Goal: Navigation & Orientation: Find specific page/section

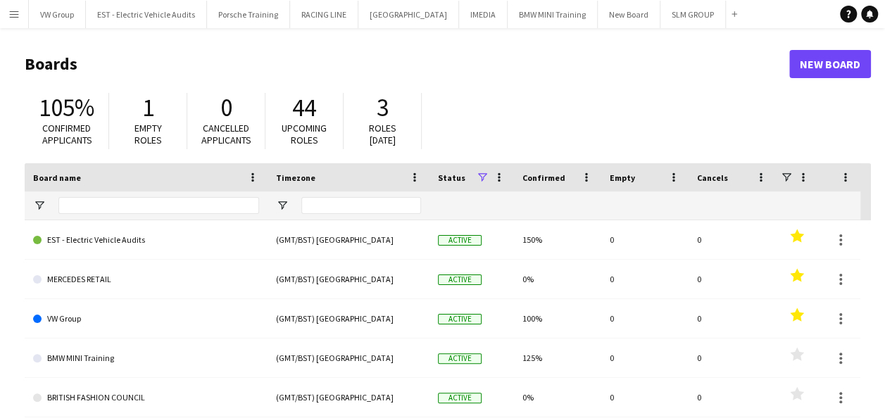
click at [15, 13] on app-icon "Menu" at bounding box center [13, 13] width 11 height 11
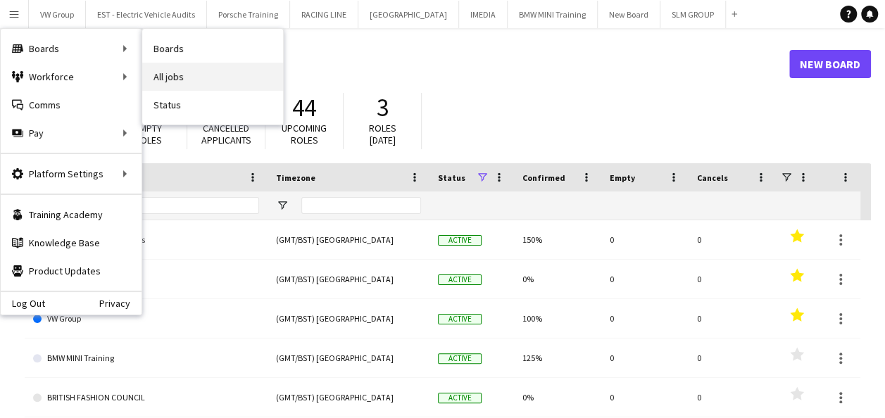
click at [160, 77] on link "All jobs" at bounding box center [212, 77] width 141 height 28
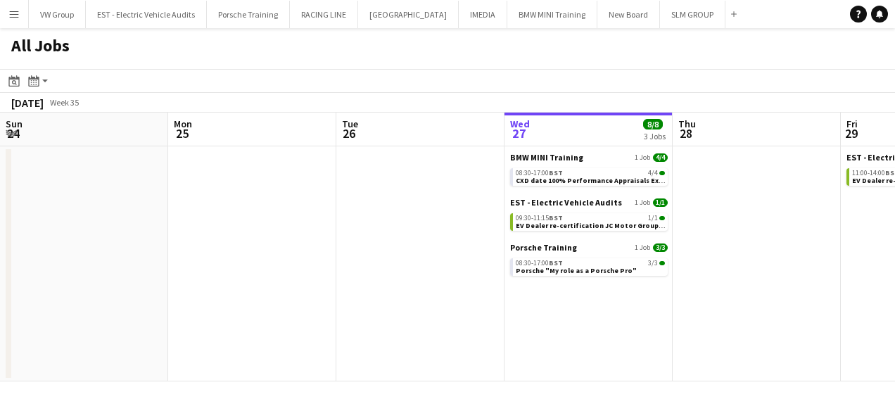
scroll to position [0, 336]
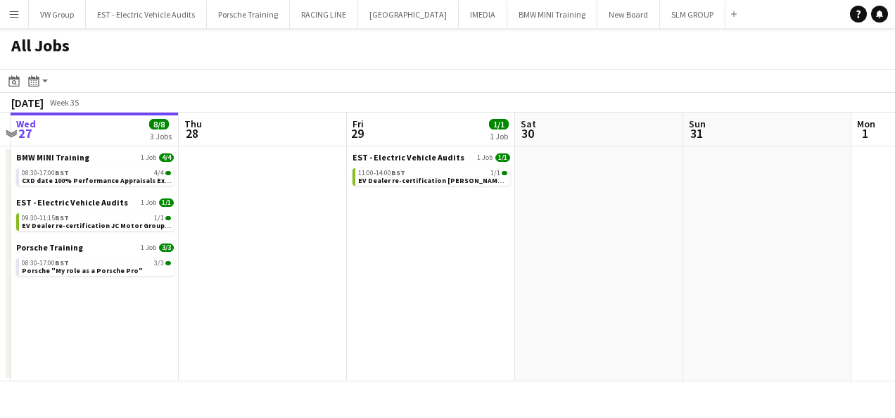
drag, startPoint x: 557, startPoint y: 228, endPoint x: 367, endPoint y: 238, distance: 190.3
click at [366, 236] on app-calendar-viewport "Sun 24 Mon 25 Tue 26 Wed 27 8/8 3 Jobs Thu 28 Fri 29 1/1 1 Job Sat 30 Sun 31 Mo…" at bounding box center [447, 247] width 895 height 269
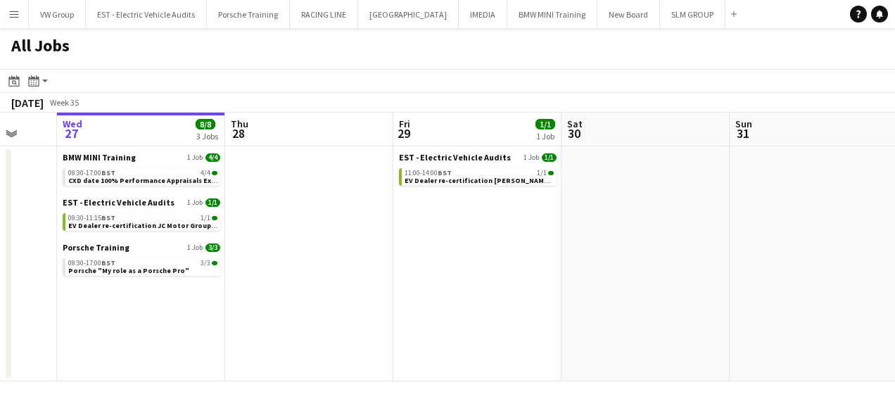
drag, startPoint x: 621, startPoint y: 215, endPoint x: 365, endPoint y: 236, distance: 257.1
click at [366, 237] on app-calendar-viewport "Sun 24 Mon 25 Tue 26 Wed 27 8/8 3 Jobs Thu 28 Fri 29 1/1 1 Job Sat 30 Sun 31 Mo…" at bounding box center [447, 247] width 895 height 269
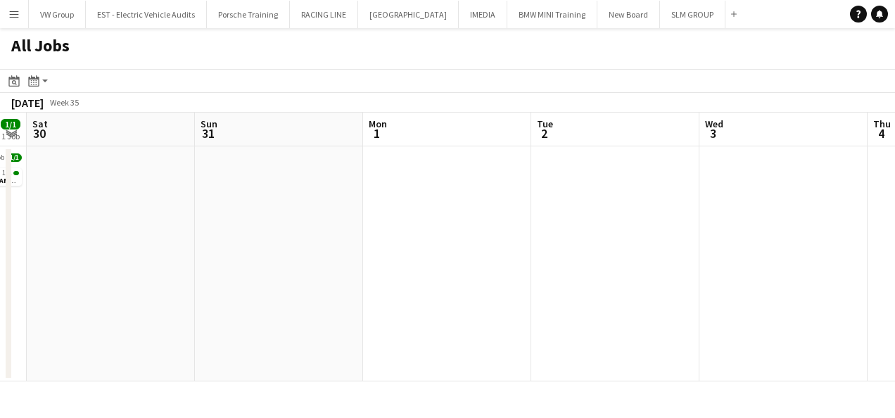
drag, startPoint x: 406, startPoint y: 229, endPoint x: 548, endPoint y: 224, distance: 141.6
click at [398, 218] on app-calendar-viewport "Tue 26 Wed 27 8/8 3 Jobs Thu 28 Fri 29 1/1 1 Job Sat 30 Sun 31 Mon 1 Tue 2 Wed …" at bounding box center [447, 247] width 895 height 269
click at [332, 248] on app-date-cell at bounding box center [280, 263] width 168 height 235
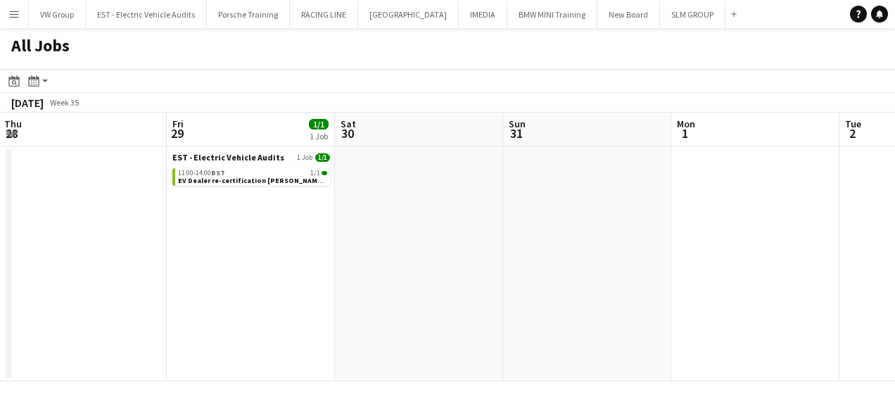
click at [376, 239] on app-all-jobs "All Jobs Date picker [DATE] [DATE] [DATE] M [DATE] T [DATE] W [DATE] T [DATE] F…" at bounding box center [447, 204] width 895 height 353
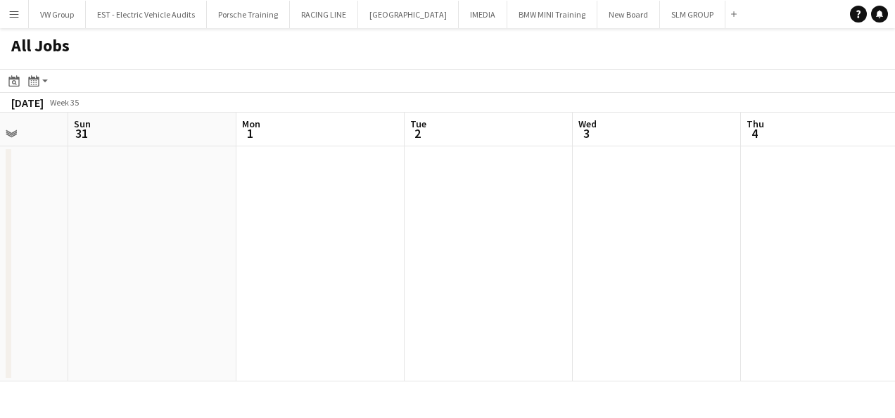
drag, startPoint x: 604, startPoint y: 213, endPoint x: 566, endPoint y: 230, distance: 41.9
click at [565, 230] on app-calendar-viewport "Thu 28 Fri 29 1/1 1 Job Sat 30 Sun 31 Mon 1 Tue 2 Wed 3 Thu 4 Fri 5 Sat 6 Sun 7…" at bounding box center [447, 247] width 895 height 269
drag, startPoint x: 560, startPoint y: 210, endPoint x: 410, endPoint y: 248, distance: 155.5
click at [408, 251] on app-calendar-viewport "Sat 30 Sun 31 Mon 1 Tue 2 Wed 3 Thu 4 Fri 5 Sat 6 Sun 7 Mon 8 Tue 9 6/6 1 Job S…" at bounding box center [447, 247] width 895 height 269
drag, startPoint x: 431, startPoint y: 305, endPoint x: 436, endPoint y: 297, distance: 10.2
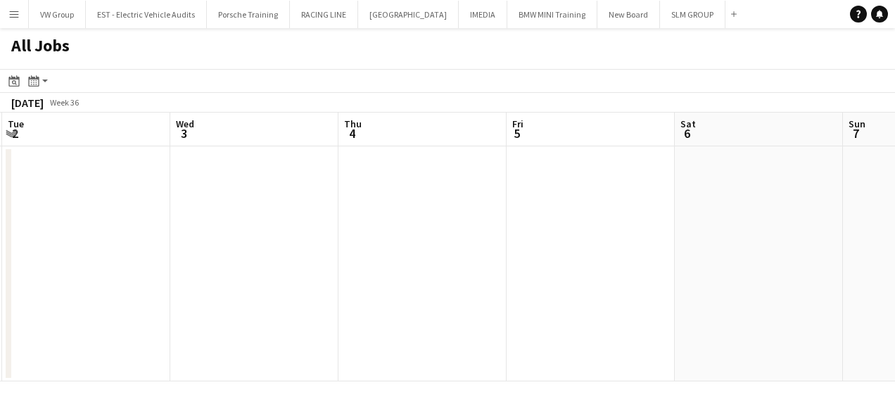
click at [403, 305] on app-calendar-viewport "Sat 30 Sun 31 Mon 1 Tue 2 Wed 3 Thu 4 Fri 5 Sat 6 Sun 7 Mon 8 Tue 9 6/6 1 Job S…" at bounding box center [447, 247] width 895 height 269
drag, startPoint x: 619, startPoint y: 260, endPoint x: 390, endPoint y: 309, distance: 234.7
click at [388, 313] on app-calendar-viewport "Sat 30 Sun 31 Mon 1 Tue 2 Wed 3 Thu 4 Fri 5 Sat 6 Sun 7 Mon 8 Tue 9 6/6 1 Job S…" at bounding box center [447, 247] width 895 height 269
drag, startPoint x: 369, startPoint y: 334, endPoint x: 336, endPoint y: 339, distance: 32.8
click at [337, 338] on app-calendar-viewport "Mon 1 Tue 2 Wed 3 Thu 4 Fri 5 Sat 6 Sun 7 Mon 8 Tue 9 6/6 1 Job Wed 10 10/10 1 …" at bounding box center [447, 247] width 895 height 269
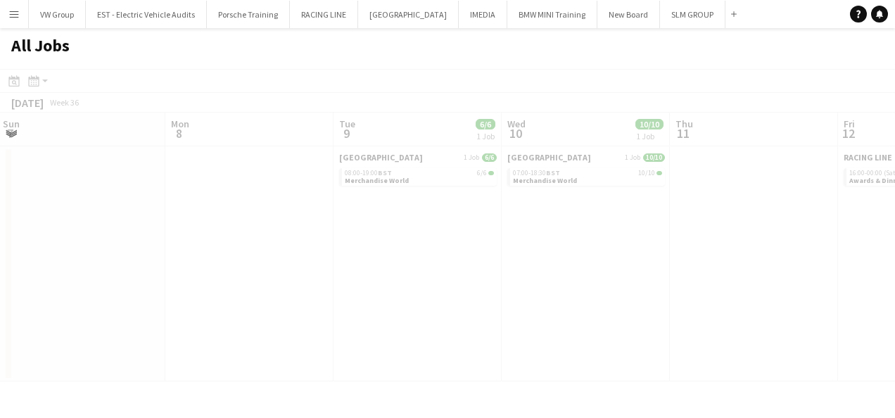
drag, startPoint x: 624, startPoint y: 286, endPoint x: 522, endPoint y: 291, distance: 102.9
click at [359, 322] on app-all-jobs "All Jobs Date picker [DATE] [DATE] [DATE] M [DATE] T [DATE] W [DATE] T [DATE] F…" at bounding box center [447, 204] width 895 height 353
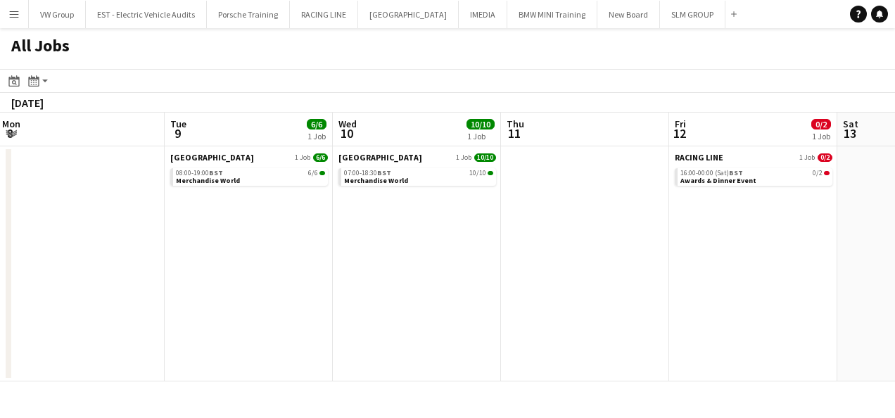
click at [422, 310] on app-calendar-viewport "Fri 5 Sat 6 Sun 7 Mon 8 Tue 9 6/6 1 Job Wed 10 10/10 1 Job Thu 11 Fri 12 0/2 1 …" at bounding box center [447, 247] width 895 height 269
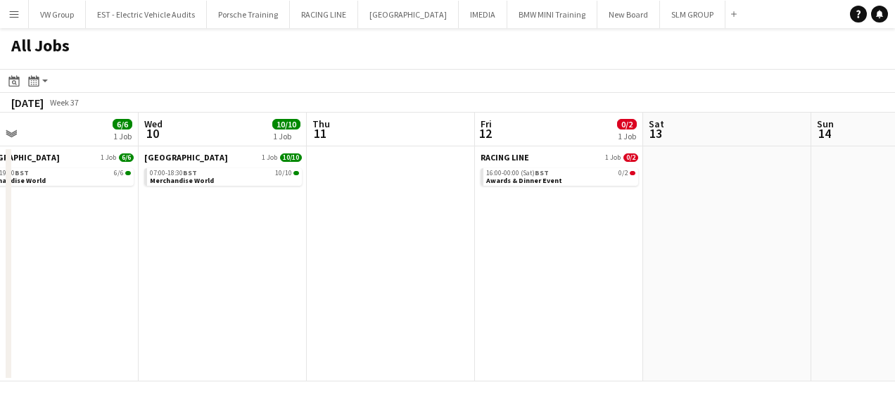
drag, startPoint x: 523, startPoint y: 297, endPoint x: 393, endPoint y: 322, distance: 132.0
click at [386, 327] on app-calendar-viewport "Sun 7 Mon 8 Tue 9 6/6 1 Job Wed 10 10/10 1 Job Thu 11 Fri 12 0/2 1 Job Sat 13 S…" at bounding box center [447, 247] width 895 height 269
click at [559, 304] on app-date-cell "RACING LINE 1 Job 0/2 16:00-00:00 (Sat) BST 0/2 Awards & Dinner Event" at bounding box center [556, 263] width 168 height 235
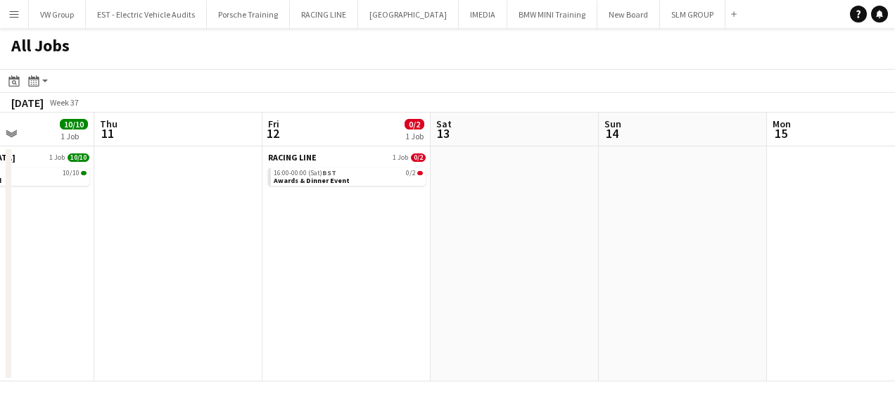
drag, startPoint x: 599, startPoint y: 293, endPoint x: 389, endPoint y: 324, distance: 212.0
click at [389, 324] on app-calendar-viewport "Sun 7 Mon 8 Tue 9 6/6 1 Job Wed 10 10/10 1 Job Thu 11 Fri 12 0/2 1 Job Sat 13 S…" at bounding box center [447, 247] width 895 height 269
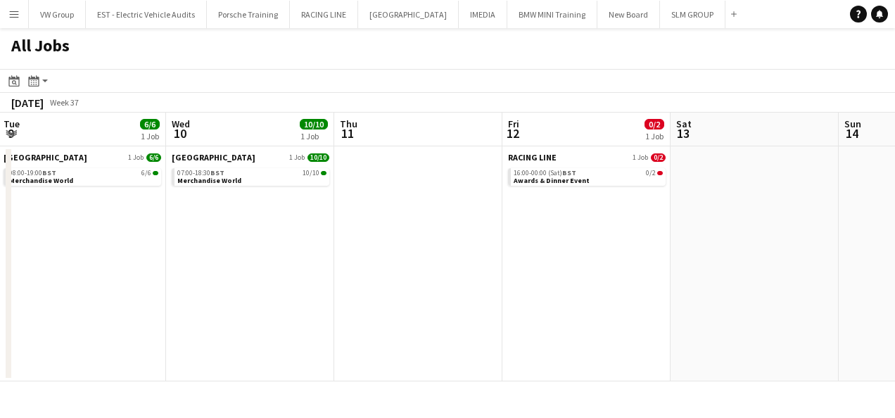
drag, startPoint x: 565, startPoint y: 285, endPoint x: 472, endPoint y: 297, distance: 93.0
click at [441, 298] on app-calendar-viewport "Sun 7 Mon 8 Tue 9 6/6 1 Job Wed 10 10/10 1 Job Thu 11 Fri 12 0/2 1 Job Sat 13 S…" at bounding box center [447, 247] width 895 height 269
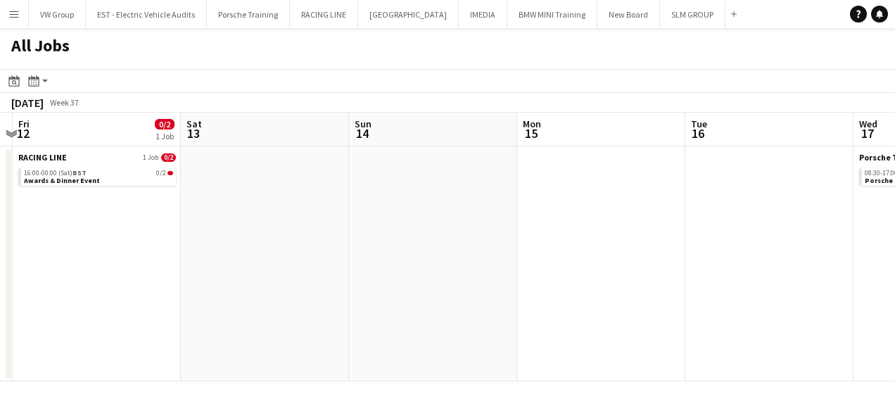
drag, startPoint x: 566, startPoint y: 282, endPoint x: 403, endPoint y: 305, distance: 164.9
click at [403, 305] on app-calendar-viewport "Tue 9 6/6 1 Job Wed 10 10/10 1 Job Thu 11 Fri 12 0/2 1 Job Sat 13 Sun 14 Mon 15…" at bounding box center [447, 247] width 895 height 269
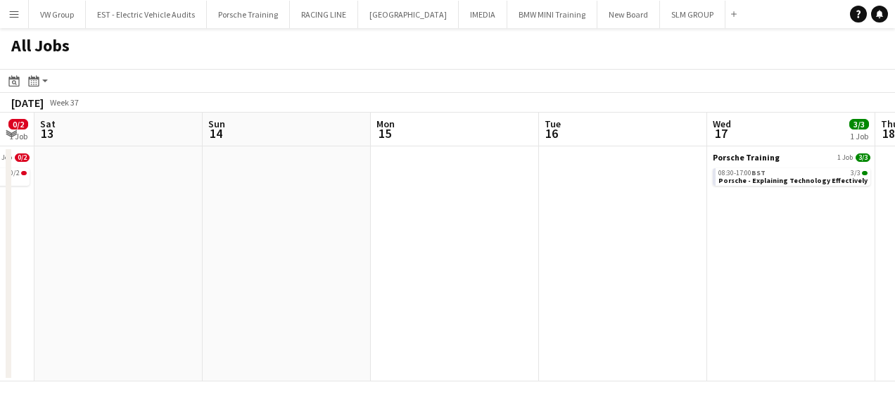
drag, startPoint x: 472, startPoint y: 286, endPoint x: 450, endPoint y: 284, distance: 21.2
click at [444, 287] on app-calendar-viewport "Tue 9 6/6 1 Job Wed 10 10/10 1 Job Thu 11 Fri 12 0/2 1 Job Sat 13 Sun 14 Mon 15…" at bounding box center [447, 247] width 895 height 269
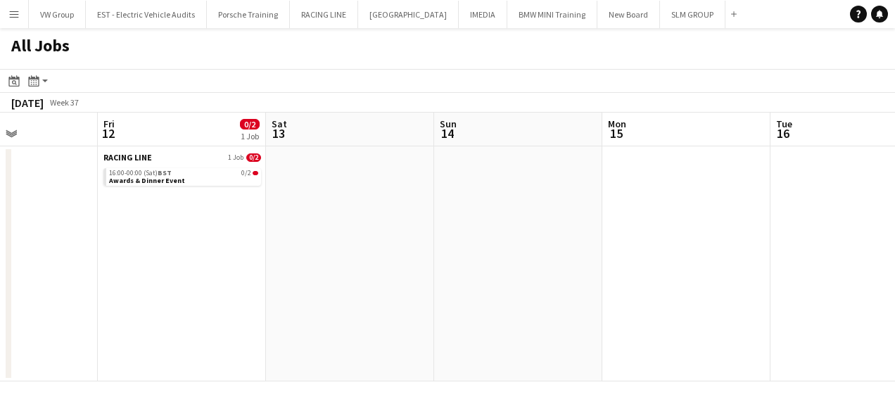
drag, startPoint x: 451, startPoint y: 292, endPoint x: 391, endPoint y: 300, distance: 61.0
click at [391, 300] on app-calendar-viewport "Tue 9 6/6 1 Job Wed 10 10/10 1 Job Thu 11 Fri 12 0/2 1 Job Sat 13 Sun 14 Mon 15…" at bounding box center [447, 247] width 895 height 269
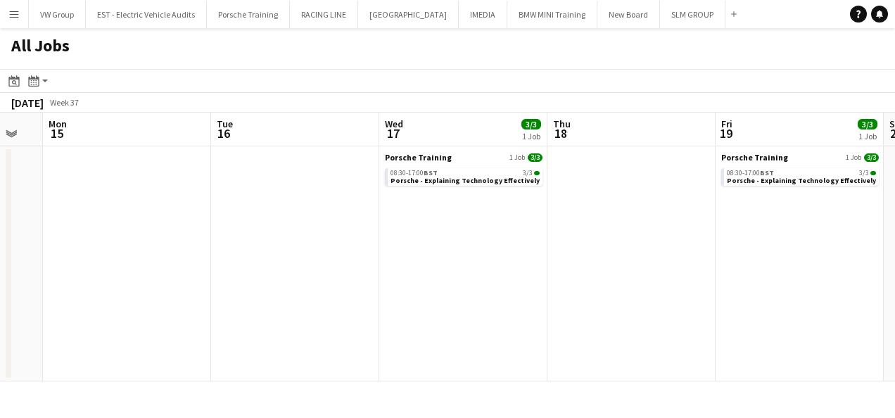
drag, startPoint x: 370, startPoint y: 320, endPoint x: 362, endPoint y: 320, distance: 7.7
click at [353, 324] on app-calendar-viewport "Thu 11 Fri 12 0/2 1 Job Sat 13 Sun 14 Mon 15 Tue 16 Wed 17 3/3 1 Job Thu 18 Fri…" at bounding box center [447, 247] width 895 height 269
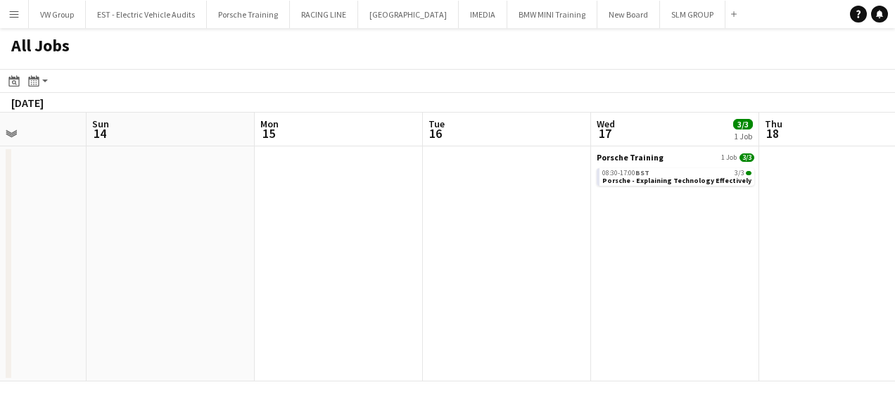
drag, startPoint x: 598, startPoint y: 272, endPoint x: 380, endPoint y: 316, distance: 222.5
click at [367, 317] on app-calendar-viewport "Thu 11 Fri 12 0/2 1 Job Sat 13 Sun 14 Mon 15 Tue 16 Wed 17 3/3 1 Job Thu 18 Fri…" at bounding box center [447, 247] width 895 height 269
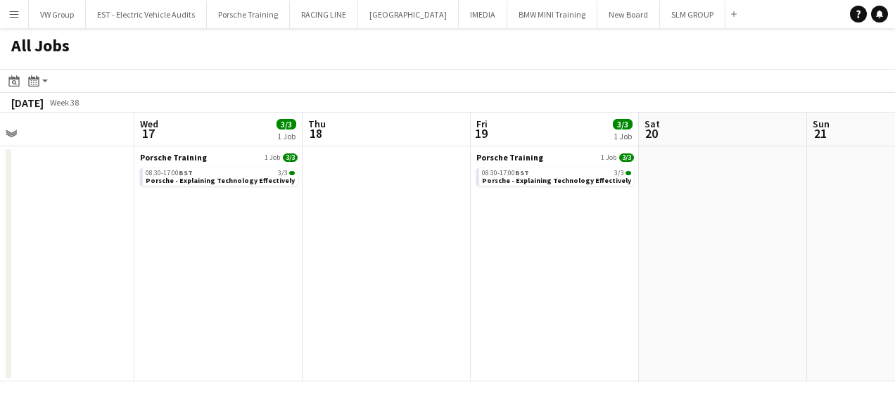
drag, startPoint x: 298, startPoint y: 348, endPoint x: 287, endPoint y: 347, distance: 10.6
click at [286, 347] on app-calendar-viewport "Sat 13 Sun 14 Mon 15 Tue 16 Wed 17 3/3 1 Job Thu 18 Fri 19 3/3 1 Job Sat 20 Sun…" at bounding box center [447, 247] width 895 height 269
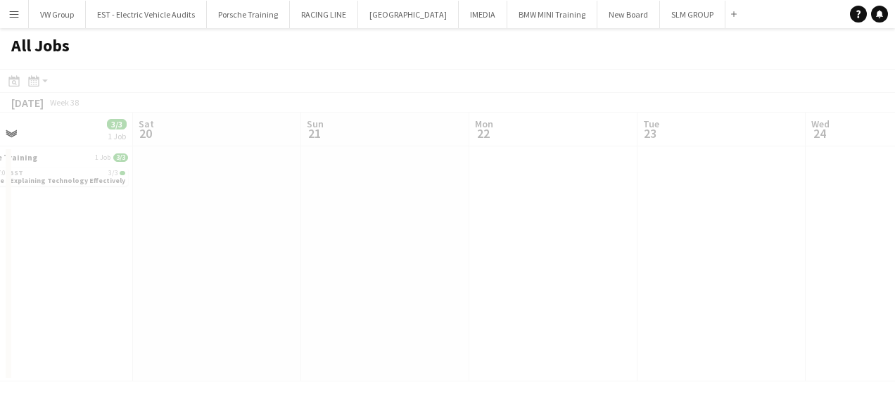
drag, startPoint x: 345, startPoint y: 335, endPoint x: 405, endPoint y: 339, distance: 60.6
click at [264, 351] on app-all-jobs "All Jobs Date picker [DATE] [DATE] [DATE] M [DATE] T [DATE] W [DATE] T [DATE] F…" at bounding box center [447, 204] width 895 height 353
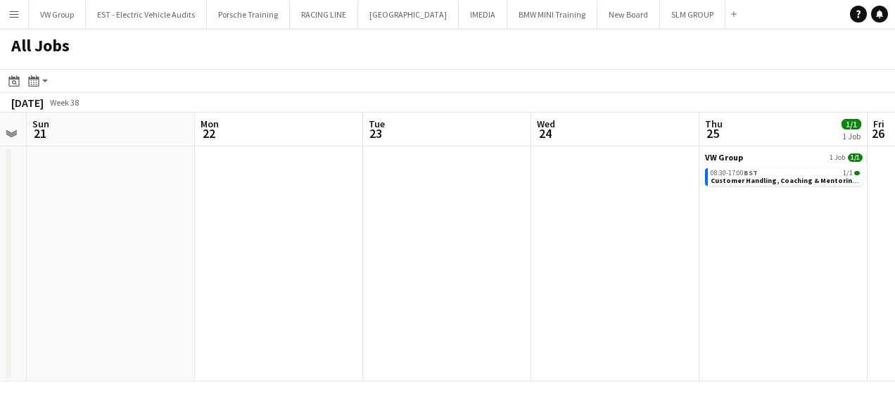
drag, startPoint x: 363, startPoint y: 315, endPoint x: 289, endPoint y: 329, distance: 75.8
click at [280, 330] on app-calendar-viewport "Wed 17 3/3 1 Job Thu 18 Fri 19 3/3 1 Job Sat 20 Sun 21 Mon 22 Tue 23 Wed 24 Thu…" at bounding box center [447, 247] width 895 height 269
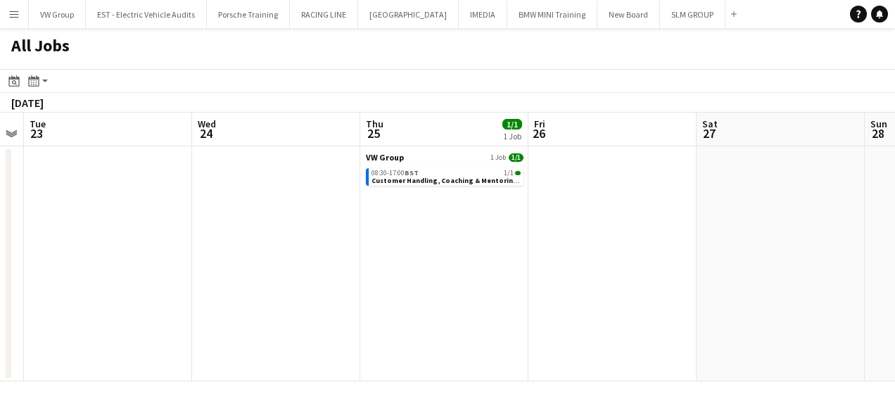
drag, startPoint x: 415, startPoint y: 279, endPoint x: 282, endPoint y: 313, distance: 137.9
click at [283, 313] on app-calendar-viewport "Fri 19 3/3 1 Job Sat 20 Sun 21 Mon 22 Tue 23 Wed 24 Thu 25 1/1 1 Job Fri 26 Sat…" at bounding box center [447, 247] width 895 height 269
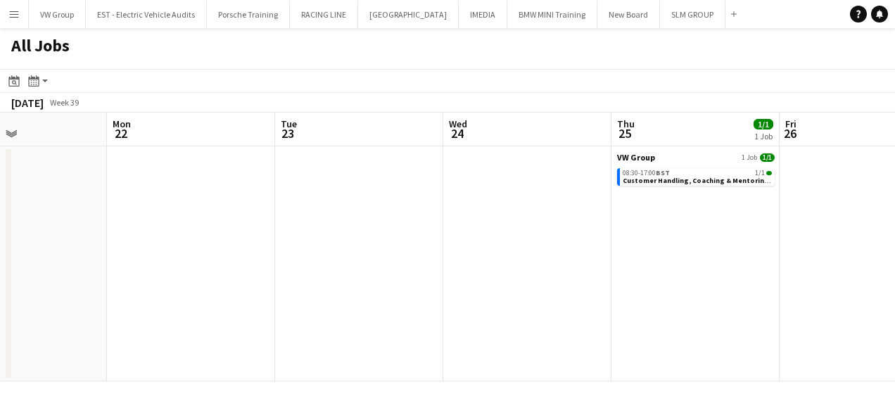
click at [302, 290] on app-all-jobs "All Jobs Date picker [DATE] [DATE] [DATE] M [DATE] T [DATE] W [DATE] T [DATE] F…" at bounding box center [447, 204] width 895 height 353
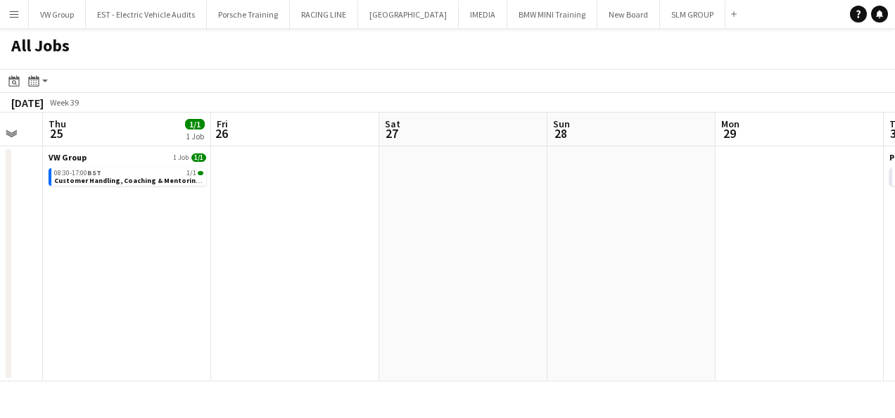
drag, startPoint x: 529, startPoint y: 258, endPoint x: 270, endPoint y: 291, distance: 261.2
click at [270, 291] on app-calendar-viewport "Sun 21 Mon 22 Tue 23 Wed 24 Thu 25 1/1 1 Job Fri 26 Sat 27 Sun 28 Mon 29 Tue 30…" at bounding box center [447, 247] width 895 height 269
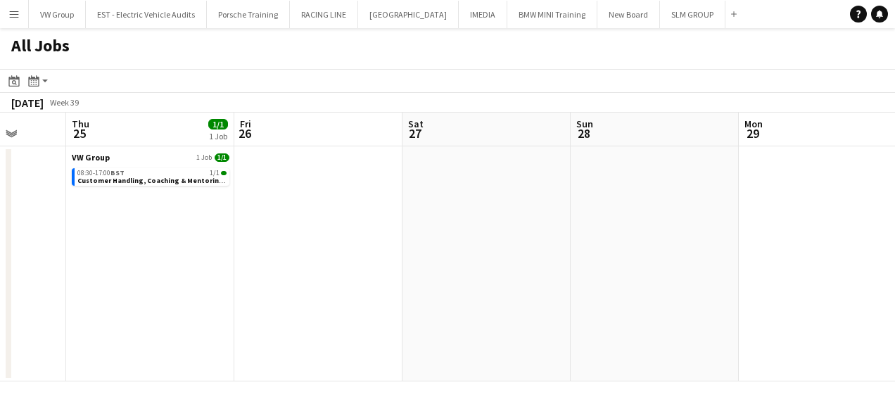
click at [214, 296] on app-calendar-viewport "Sun 21 Mon 22 Tue 23 Wed 24 Thu 25 1/1 1 Job Fri 26 Sat 27 Sun 28 Mon 29 Tue 30…" at bounding box center [447, 247] width 895 height 269
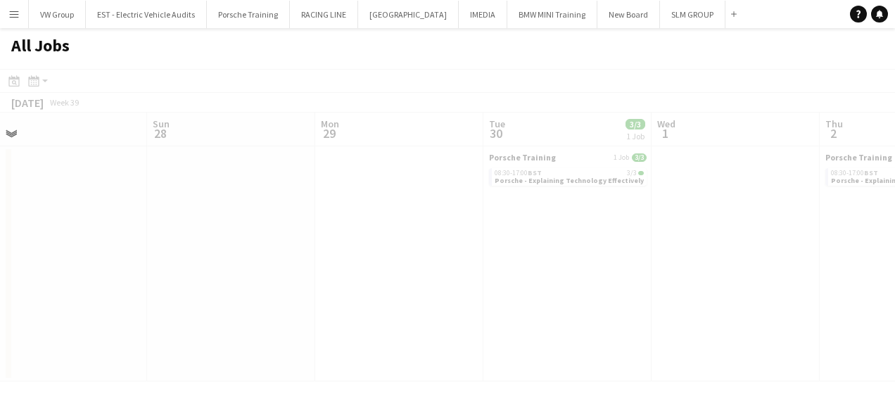
drag, startPoint x: 362, startPoint y: 279, endPoint x: 200, endPoint y: 313, distance: 165.4
click at [200, 313] on app-calendar-viewport "Thu 25 1/1 1 Job Fri 26 Sat 27 Sun 28 Mon 29 Tue 30 3/3 1 Job Wed 1 Thu 2 3/3 1…" at bounding box center [447, 247] width 895 height 269
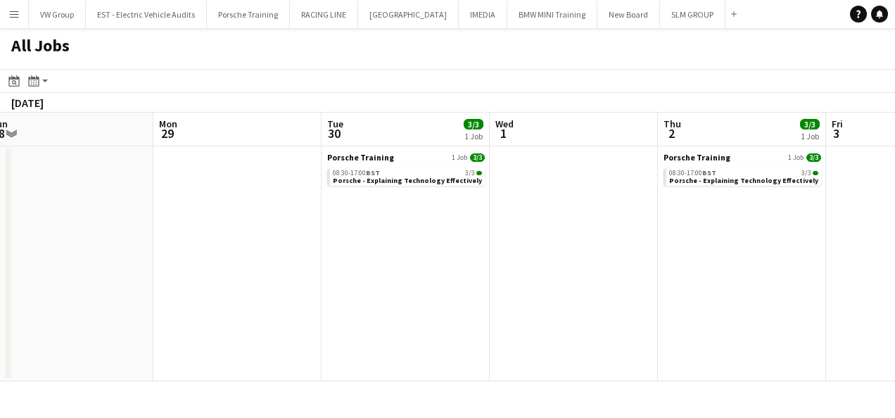
click at [215, 297] on app-calendar-viewport "Thu 25 1/1 1 Job Fri 26 Sat 27 Sun 28 Mon 29 Tue 30 3/3 1 Job Wed 1 Thu 2 3/3 1…" at bounding box center [447, 247] width 895 height 269
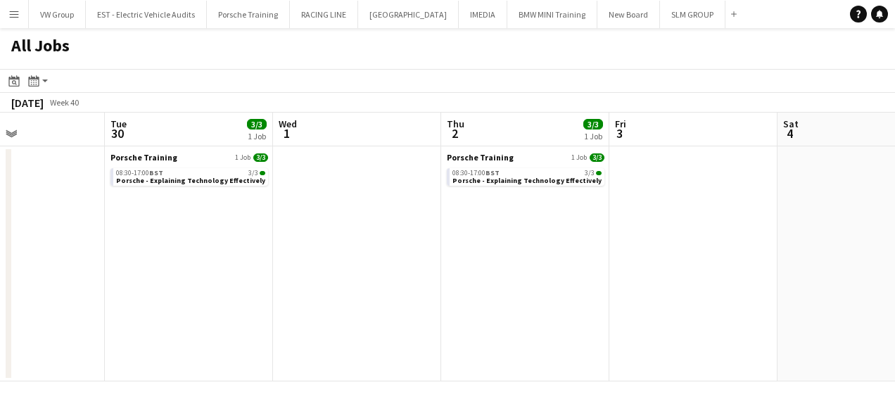
click at [15, 13] on app-icon "Menu" at bounding box center [13, 13] width 11 height 11
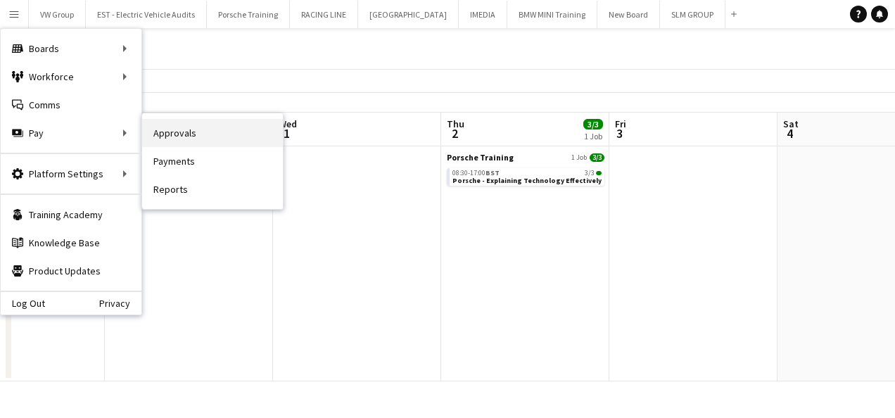
click at [172, 137] on link "Approvals" at bounding box center [212, 133] width 141 height 28
